Goal: Information Seeking & Learning: Check status

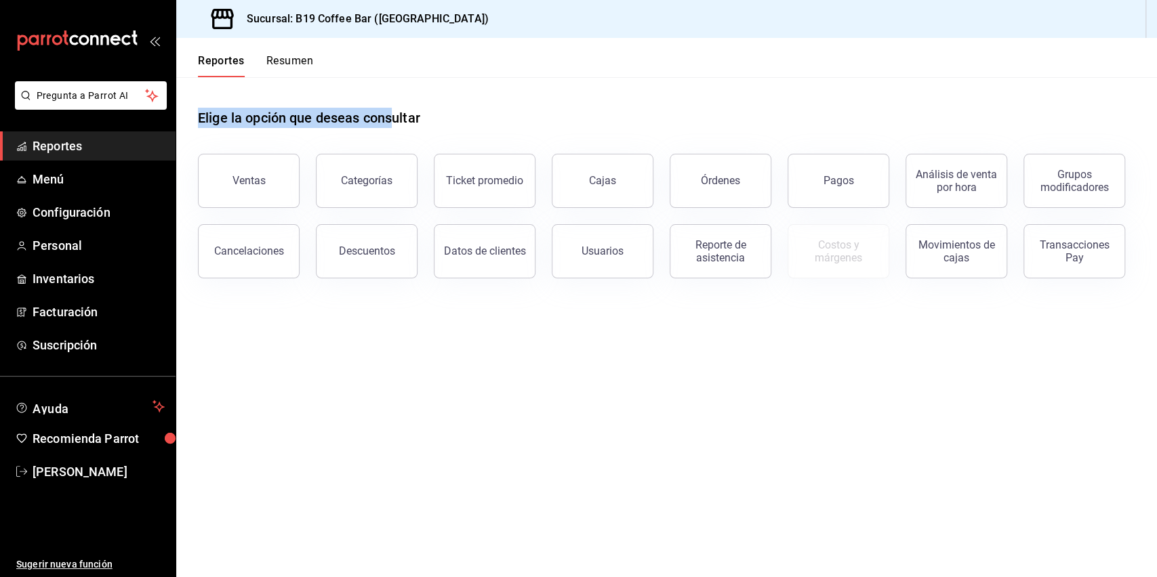
drag, startPoint x: 233, startPoint y: 102, endPoint x: 390, endPoint y: 123, distance: 158.7
click at [390, 123] on div "Elige la opción que deseas consultar" at bounding box center [666, 107] width 937 height 60
click at [390, 123] on h1 "Elige la opción que deseas consultar" at bounding box center [309, 118] width 222 height 20
drag, startPoint x: 334, startPoint y: 121, endPoint x: 259, endPoint y: 114, distance: 75.5
click at [259, 114] on h1 "Elige la opción que deseas consultar" at bounding box center [309, 118] width 222 height 20
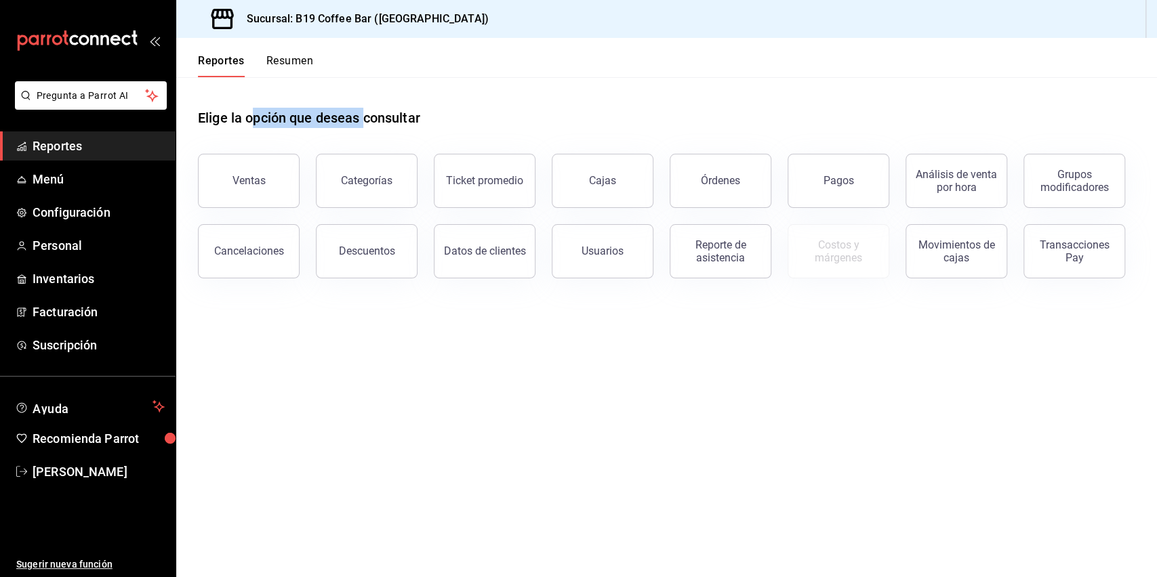
drag, startPoint x: 256, startPoint y: 117, endPoint x: 366, endPoint y: 115, distance: 109.8
click at [366, 115] on h1 "Elige la opción que deseas consultar" at bounding box center [309, 118] width 222 height 20
click at [83, 187] on span "Menú" at bounding box center [99, 179] width 132 height 18
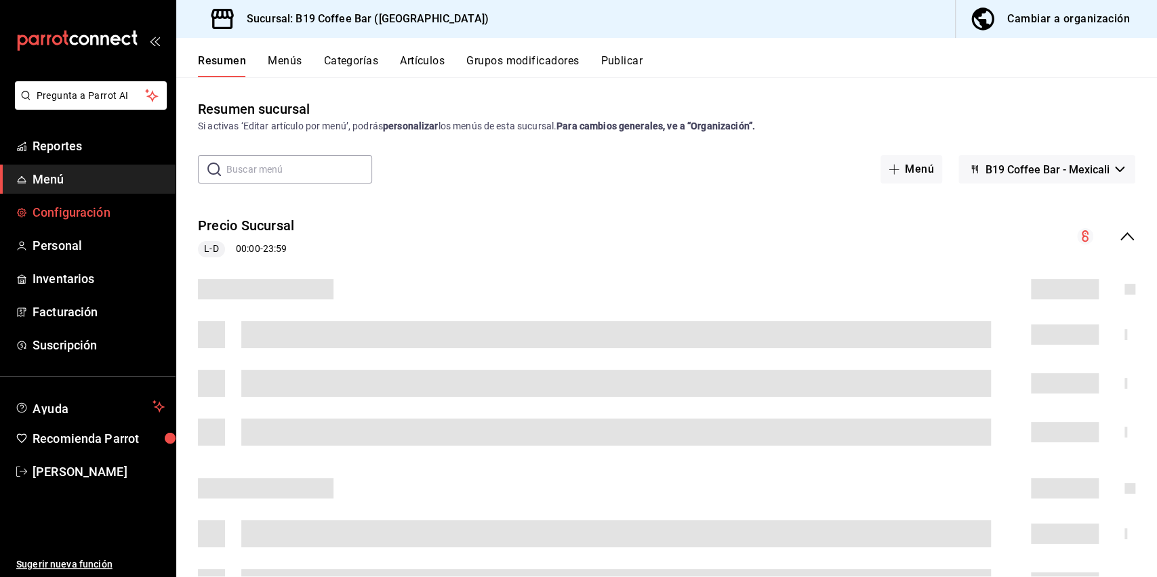
click at [91, 207] on span "Configuración" at bounding box center [99, 212] width 132 height 18
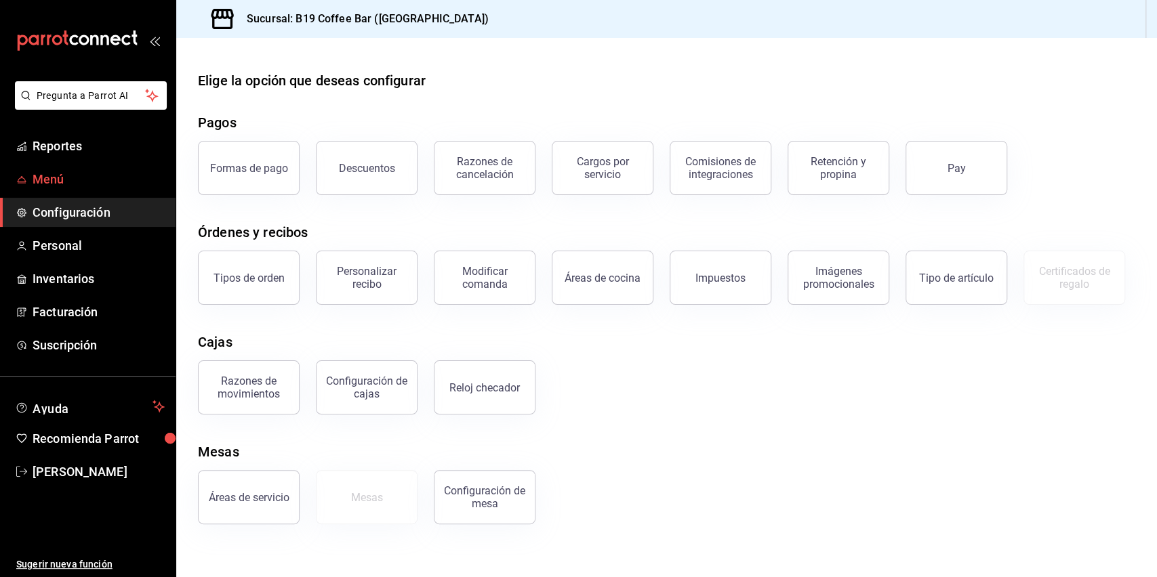
click at [70, 180] on span "Menú" at bounding box center [99, 179] width 132 height 18
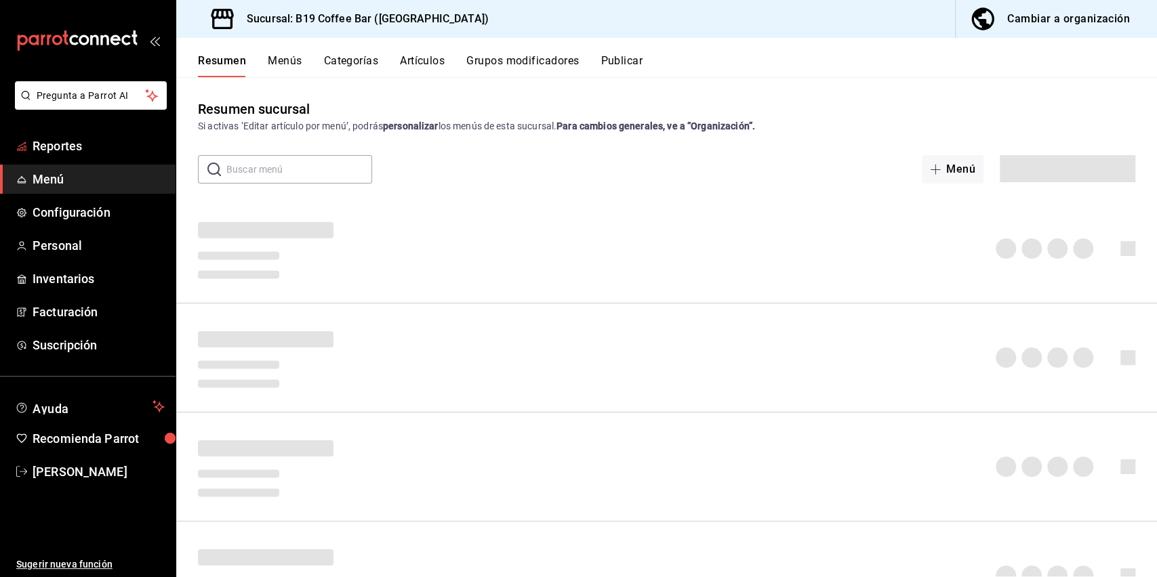
click at [66, 152] on span "Reportes" at bounding box center [99, 146] width 132 height 18
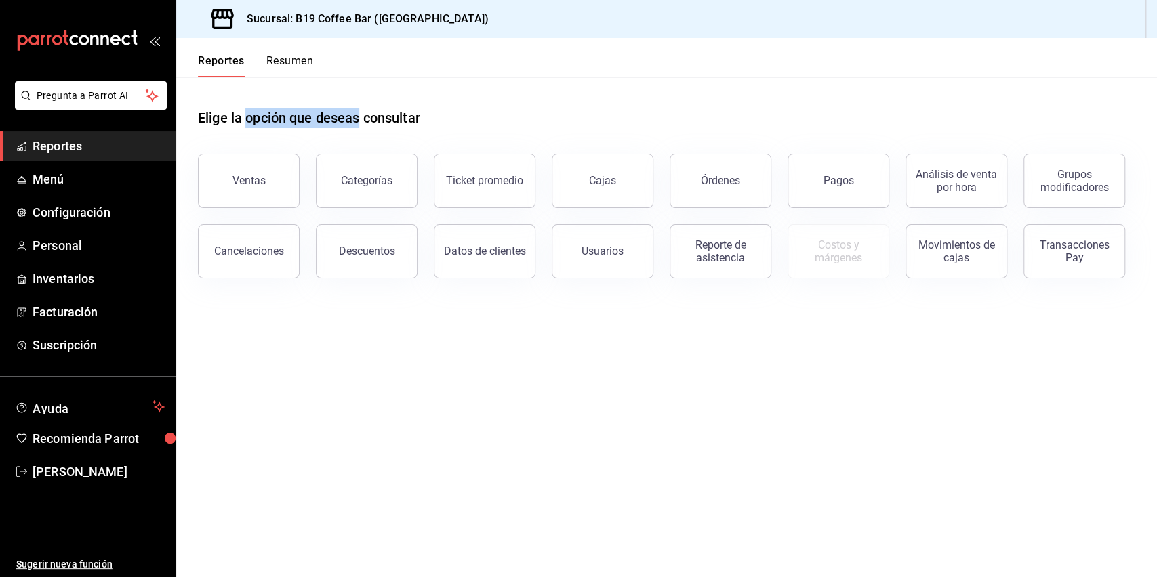
drag, startPoint x: 247, startPoint y: 119, endPoint x: 362, endPoint y: 125, distance: 114.7
click at [362, 125] on h1 "Elige la opción que deseas consultar" at bounding box center [309, 118] width 222 height 20
click at [361, 125] on h1 "Elige la opción que deseas consultar" at bounding box center [309, 118] width 222 height 20
drag, startPoint x: 358, startPoint y: 123, endPoint x: 253, endPoint y: 118, distance: 105.2
click at [255, 118] on h1 "Elige la opción que deseas consultar" at bounding box center [309, 118] width 222 height 20
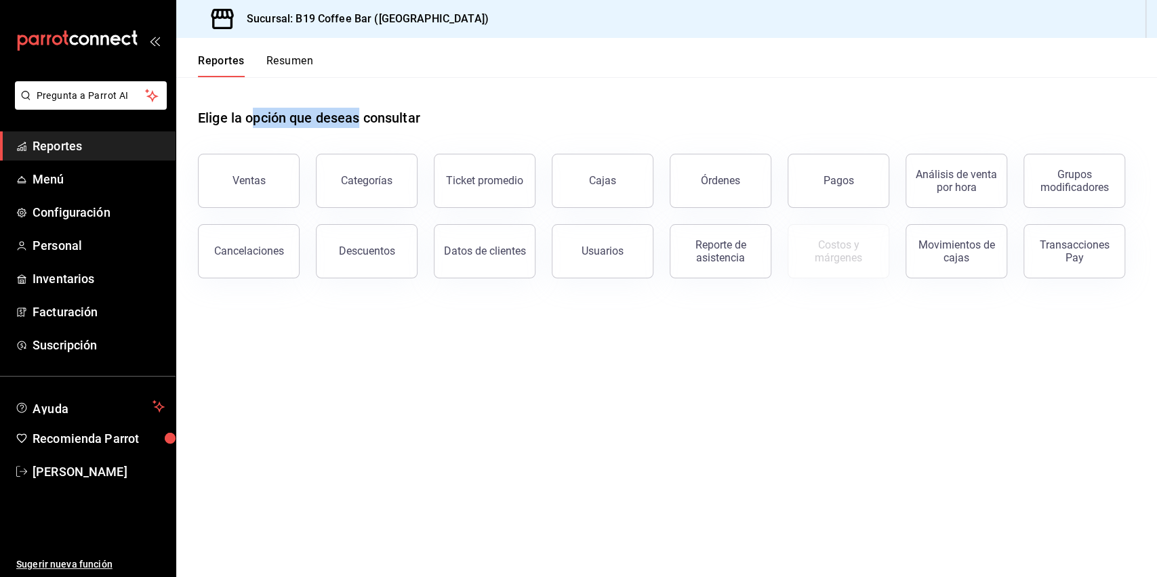
click at [251, 117] on h1 "Elige la opción que deseas consultar" at bounding box center [309, 118] width 222 height 20
drag, startPoint x: 762, startPoint y: 141, endPoint x: 790, endPoint y: 429, distance: 289.4
click at [790, 429] on div "Reportes Resumen Elige la opción que deseas consultar Ventas Categorías Ticket …" at bounding box center [666, 307] width 981 height 539
click at [790, 429] on main "Elige la opción que deseas consultar Ventas Categorías Ticket promedio Cajas Ór…" at bounding box center [666, 327] width 981 height 500
drag, startPoint x: 498, startPoint y: 275, endPoint x: 281, endPoint y: 83, distance: 290.0
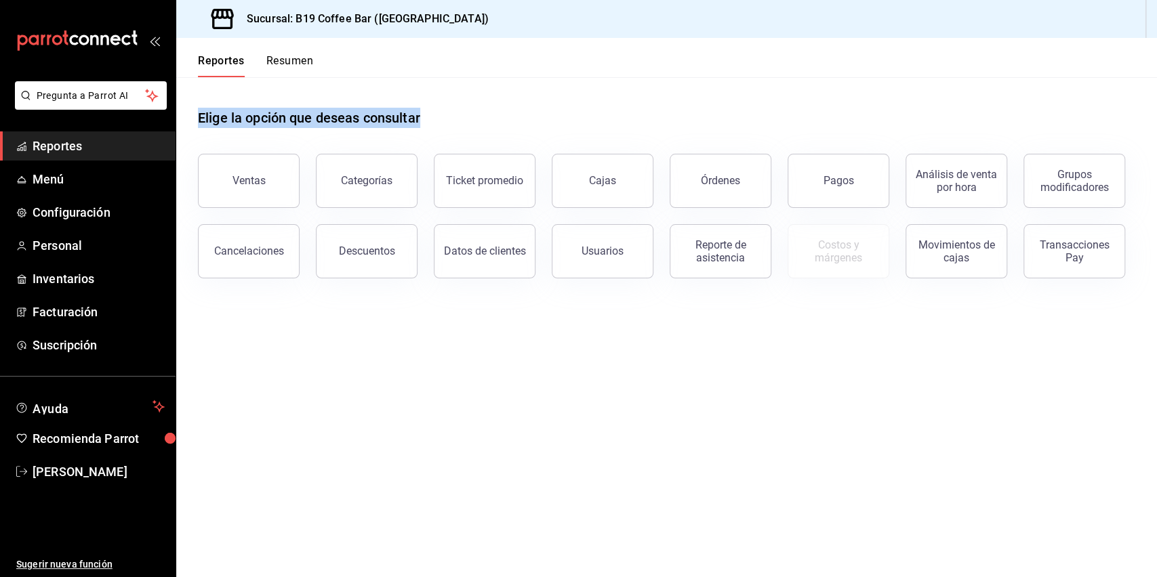
click at [281, 83] on main "Elige la opción que deseas consultar Ventas Categorías Ticket promedio Cajas Ór…" at bounding box center [666, 327] width 981 height 500
click at [274, 91] on div "Elige la opción que deseas consultar" at bounding box center [666, 107] width 937 height 60
drag, startPoint x: 269, startPoint y: 122, endPoint x: 318, endPoint y: 117, distance: 49.1
click at [318, 117] on h1 "Elige la opción que deseas consultar" at bounding box center [309, 118] width 222 height 20
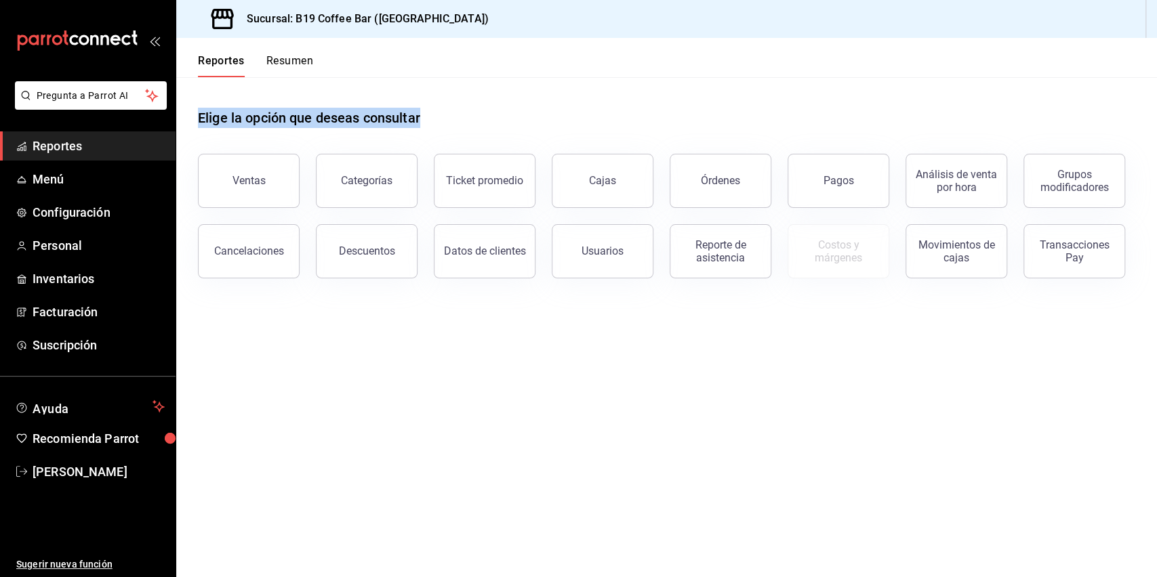
drag, startPoint x: 745, startPoint y: 59, endPoint x: 771, endPoint y: 337, distance: 279.7
click at [771, 337] on div "Reportes Resumen Elige la opción que deseas consultar Ventas Categorías Ticket …" at bounding box center [666, 307] width 981 height 539
click at [773, 347] on main "Elige la opción que deseas consultar Ventas Categorías Ticket promedio Cajas Ór…" at bounding box center [666, 327] width 981 height 500
drag, startPoint x: 229, startPoint y: 106, endPoint x: 346, endPoint y: 124, distance: 118.7
click at [346, 124] on div "Elige la opción que deseas consultar" at bounding box center [666, 107] width 937 height 60
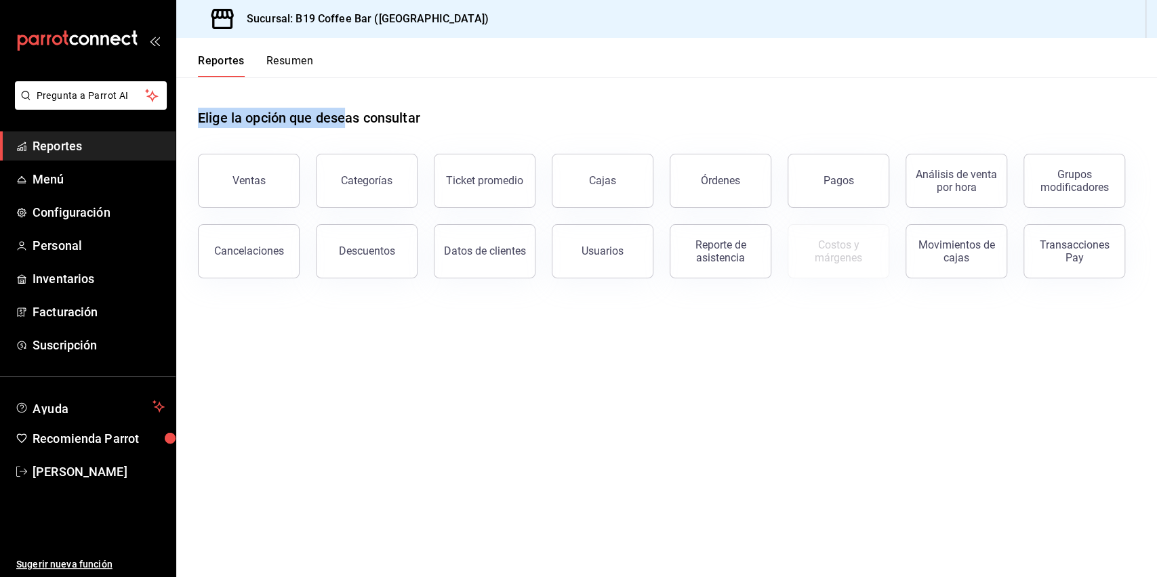
click at [346, 124] on h1 "Elige la opción que deseas consultar" at bounding box center [309, 118] width 222 height 20
drag, startPoint x: 346, startPoint y: 124, endPoint x: 221, endPoint y: 122, distance: 124.7
click at [221, 122] on h1 "Elige la opción que deseas consultar" at bounding box center [309, 118] width 222 height 20
drag, startPoint x: 249, startPoint y: 129, endPoint x: 320, endPoint y: 120, distance: 71.7
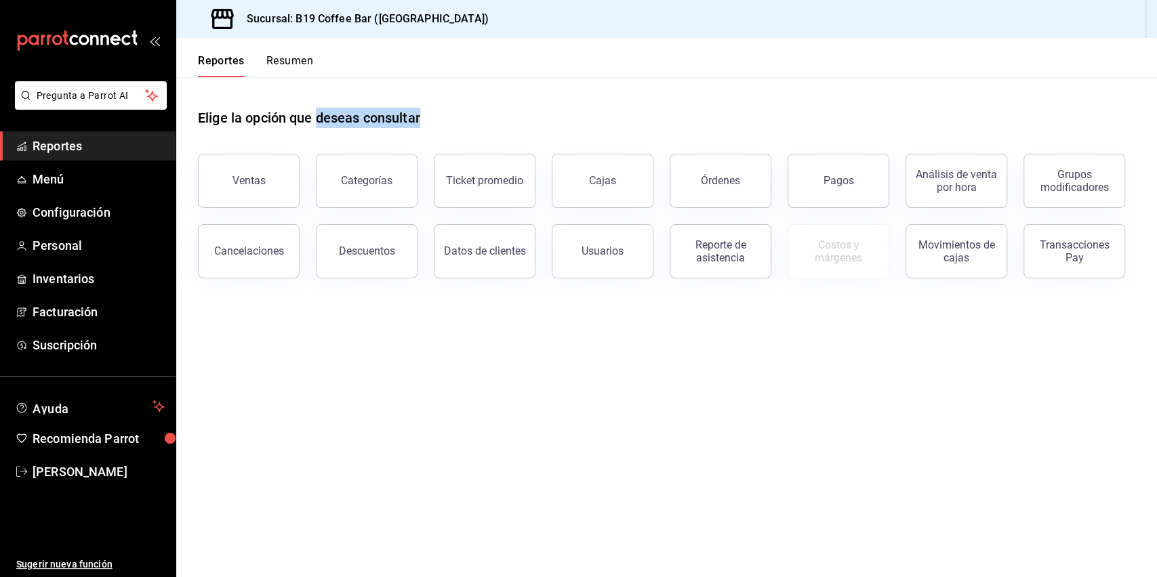
click at [320, 120] on div "Elige la opción que deseas consultar" at bounding box center [666, 107] width 937 height 60
click at [320, 120] on h1 "Elige la opción que deseas consultar" at bounding box center [309, 118] width 222 height 20
drag, startPoint x: 285, startPoint y: 110, endPoint x: 231, endPoint y: 112, distance: 54.2
click at [231, 112] on h1 "Elige la opción que deseas consultar" at bounding box center [309, 118] width 222 height 20
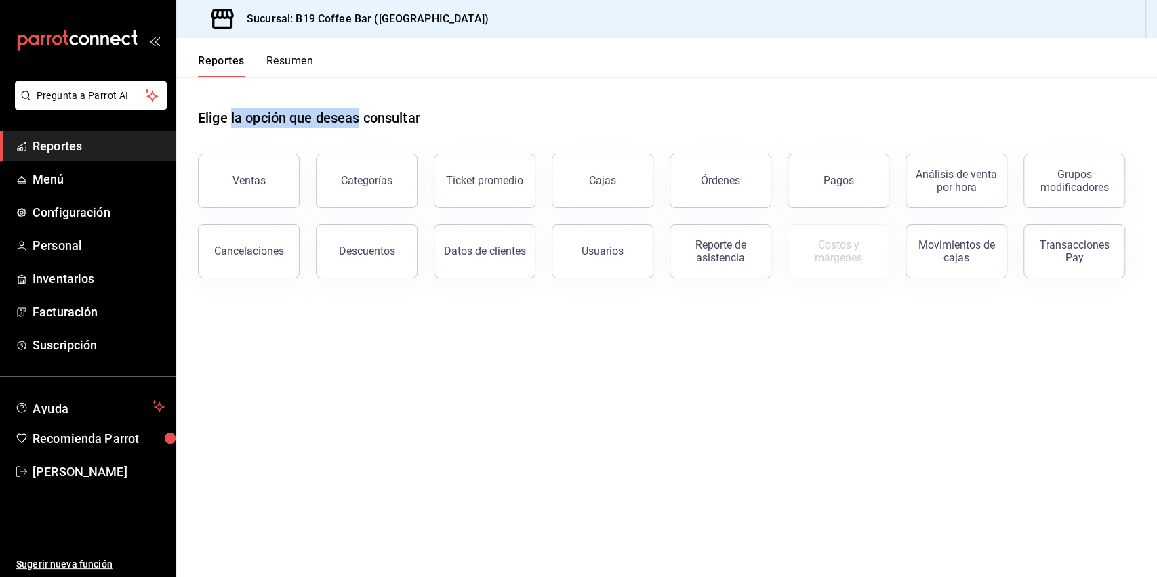
drag, startPoint x: 241, startPoint y: 116, endPoint x: 350, endPoint y: 109, distance: 109.3
click at [350, 109] on h1 "Elige la opción que deseas consultar" at bounding box center [309, 118] width 222 height 20
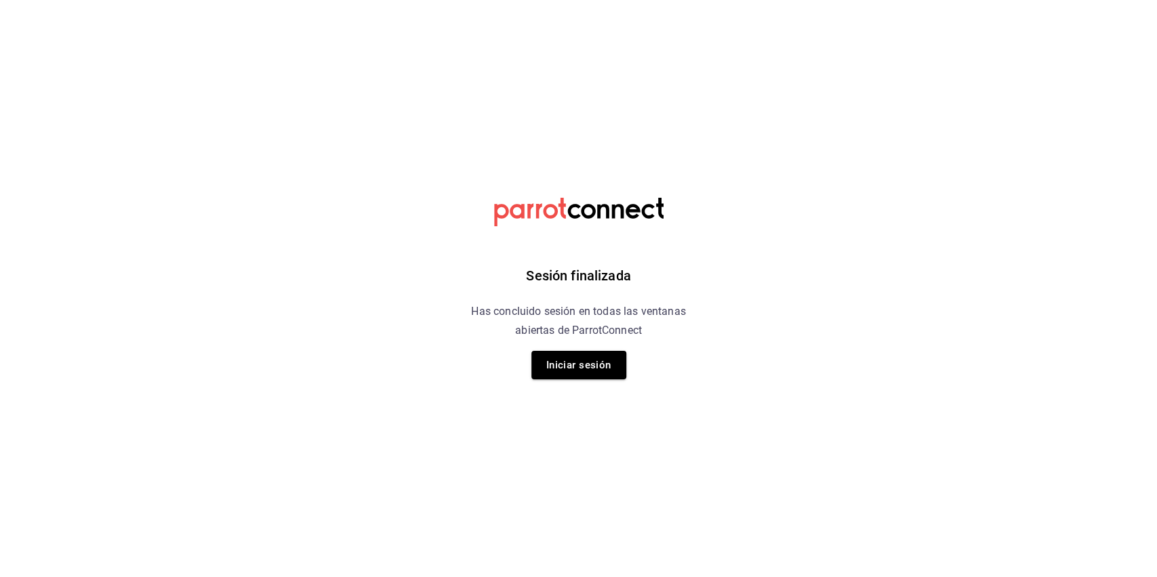
click at [589, 371] on button "Iniciar sesión" at bounding box center [578, 365] width 95 height 28
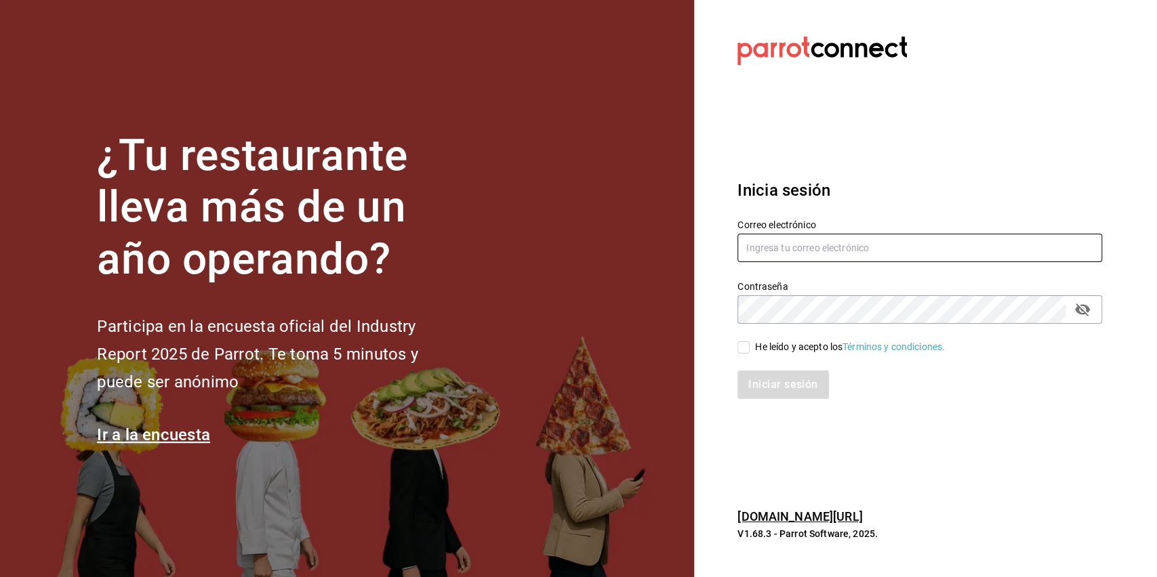
type input "[EMAIL_ADDRESS][DOMAIN_NAME]"
click at [747, 344] on input "He leído y acepto los Términos y condiciones." at bounding box center [743, 348] width 12 height 12
checkbox input "true"
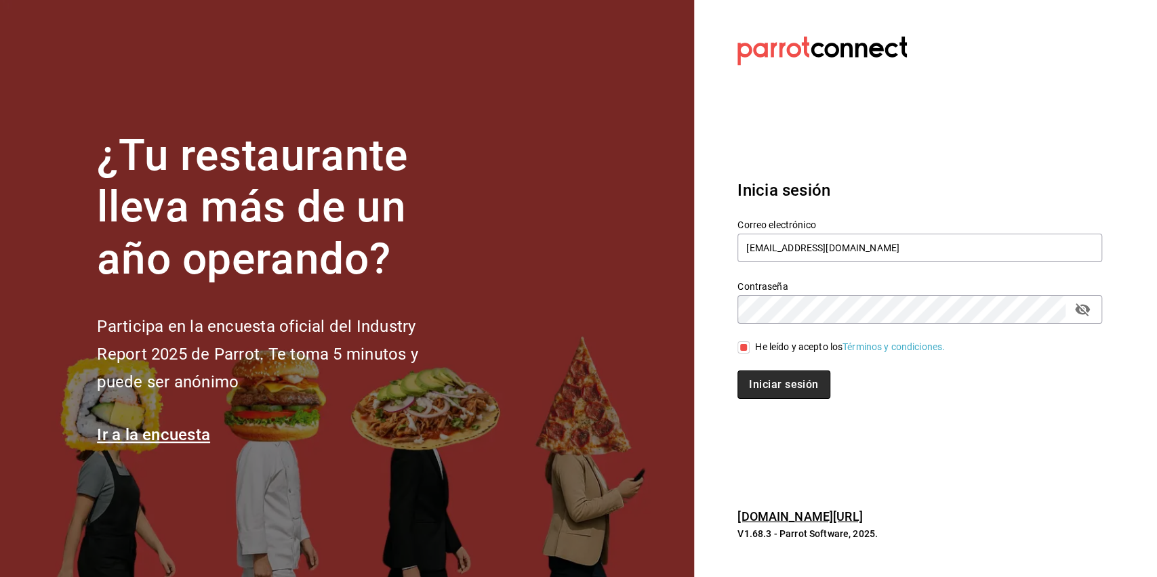
click at [764, 382] on button "Iniciar sesión" at bounding box center [783, 385] width 92 height 28
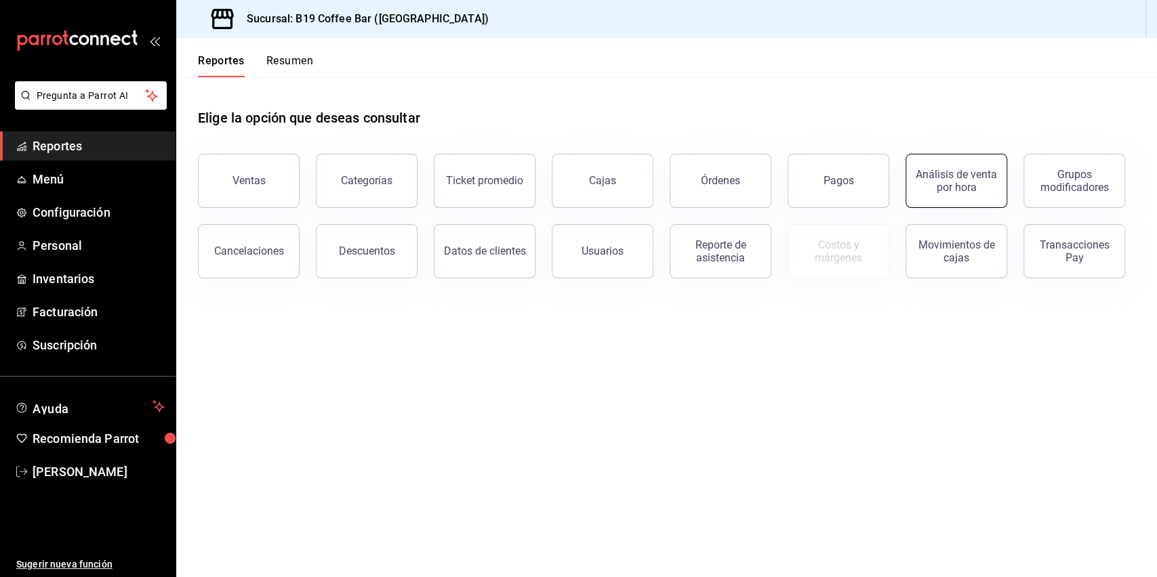
click at [926, 189] on div "Análisis de venta por hora" at bounding box center [956, 181] width 84 height 26
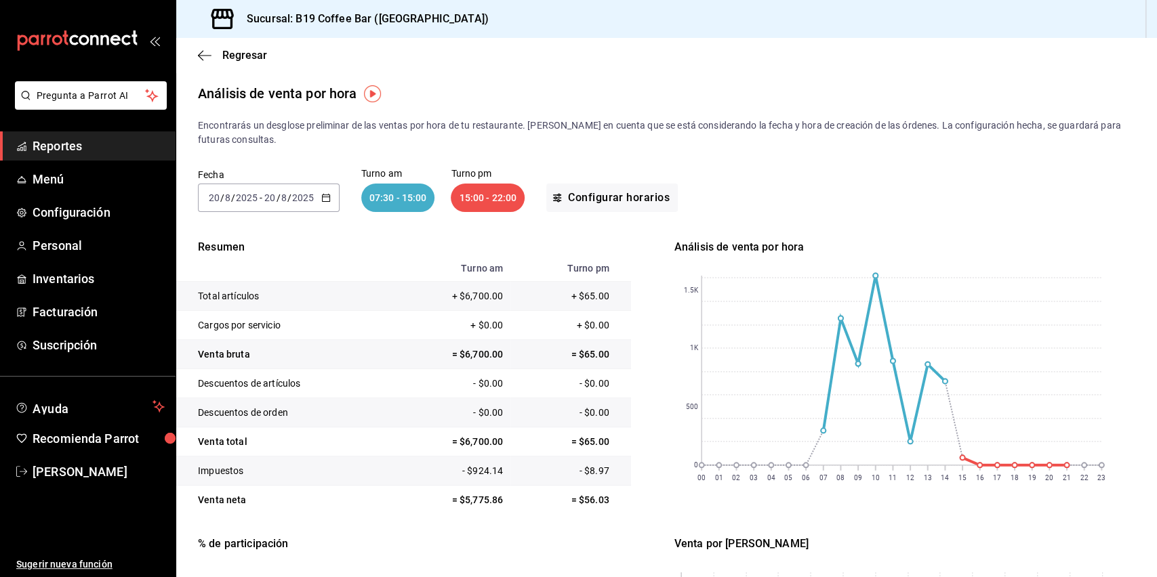
click at [24, 129] on li "Pregunta a Parrot AI" at bounding box center [87, 106] width 165 height 50
click at [36, 141] on span "Reportes" at bounding box center [99, 146] width 132 height 18
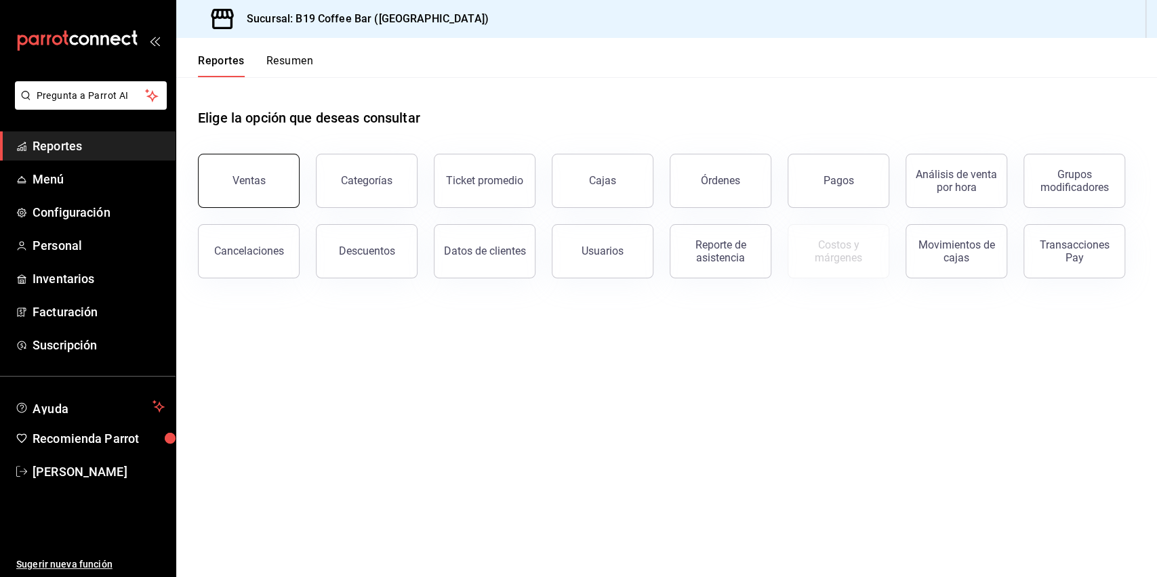
click at [226, 186] on button "Ventas" at bounding box center [249, 181] width 102 height 54
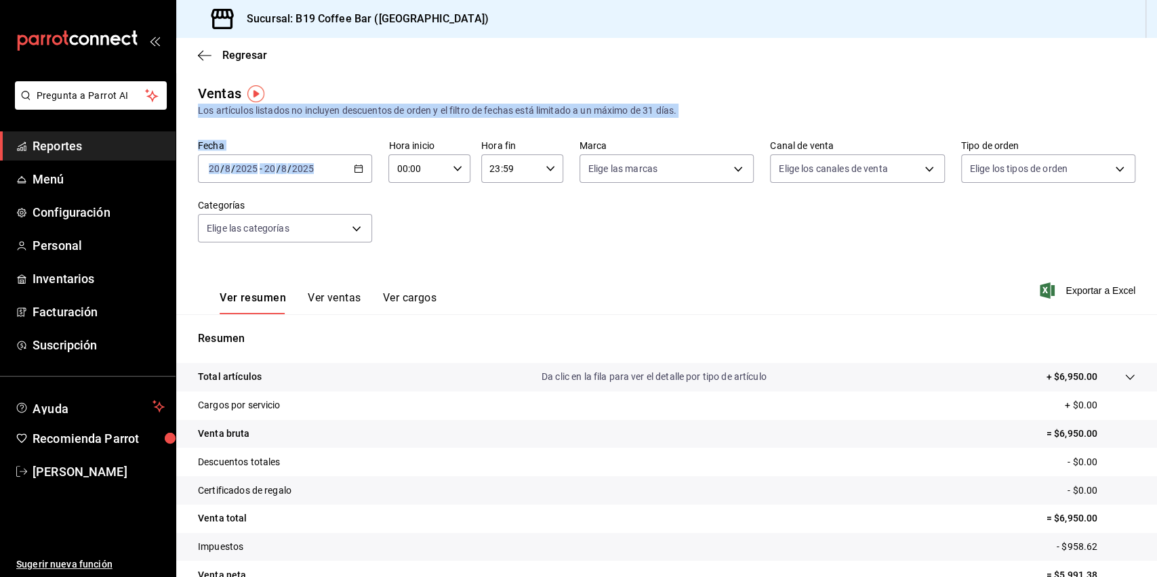
drag, startPoint x: 431, startPoint y: 100, endPoint x: 443, endPoint y: 127, distance: 29.7
click at [443, 127] on div "Ventas Los artículos listados no incluyen descuentos de orden y el filtro de fe…" at bounding box center [666, 355] width 981 height 544
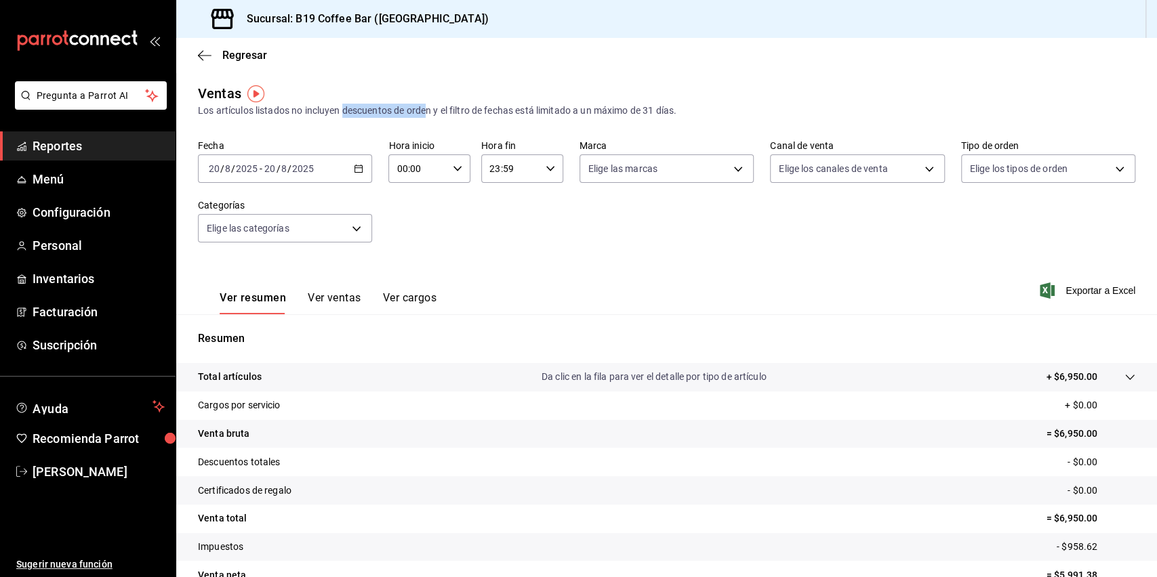
drag, startPoint x: 422, startPoint y: 114, endPoint x: 346, endPoint y: 105, distance: 75.7
click at [346, 105] on div "Los artículos listados no incluyen descuentos de orden y el filtro de fechas es…" at bounding box center [666, 111] width 937 height 14
drag, startPoint x: 346, startPoint y: 105, endPoint x: 477, endPoint y: 96, distance: 131.1
click at [477, 96] on div "Ventas Los artículos listados no incluyen descuentos de orden y el filtro de fe…" at bounding box center [666, 100] width 937 height 35
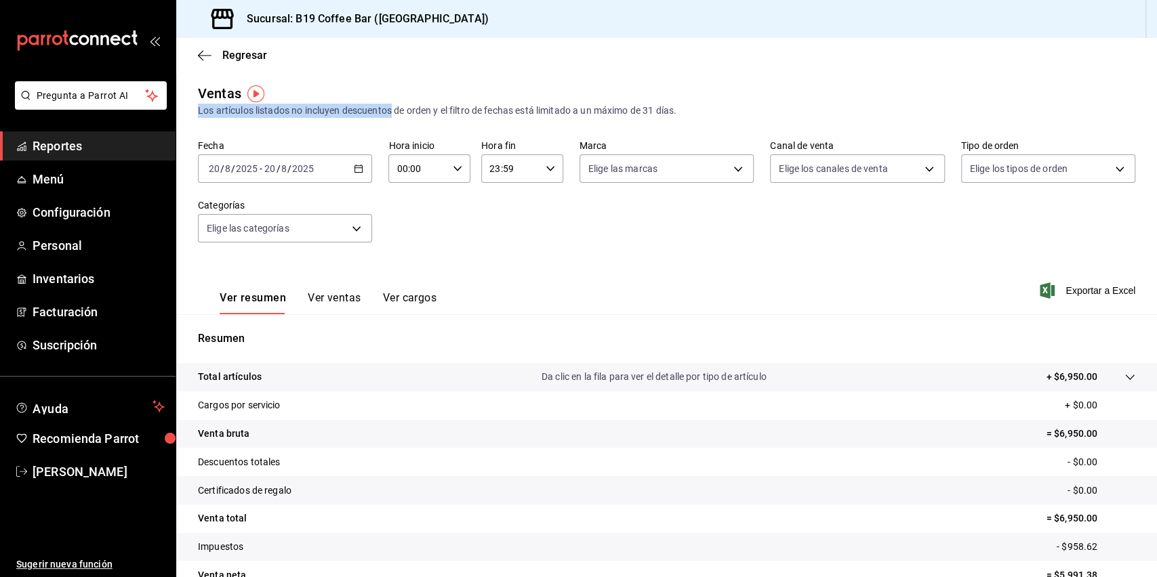
click at [477, 96] on div "Ventas Los artículos listados no incluyen descuentos de orden y el filtro de fe…" at bounding box center [666, 100] width 937 height 35
